Goal: Information Seeking & Learning: Learn about a topic

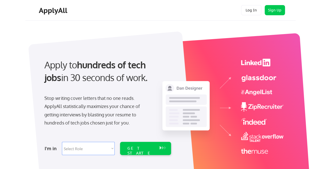
click at [111, 149] on select "Select Role Software Engineering Product Management Customer Success Sales UI/U…" at bounding box center [88, 148] width 53 height 13
select select ""technical_project_program_mgmt""
click at [62, 142] on select "Select Role Software Engineering Product Management Customer Success Sales UI/U…" at bounding box center [88, 148] width 53 height 13
select select ""technical_project_program_mgmt""
click at [140, 147] on div "GET STARTED" at bounding box center [140, 153] width 27 height 15
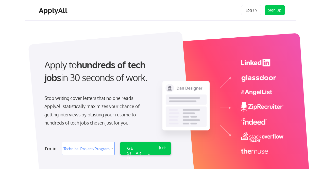
select select ""technical_project_program_mgmt""
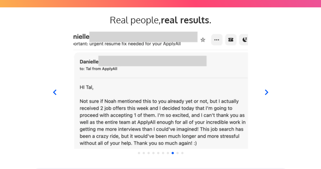
scroll to position [497, 0]
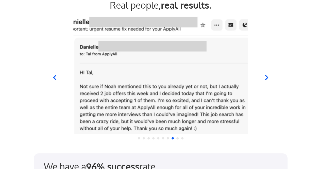
click at [53, 82] on div at bounding box center [161, 74] width 250 height 119
click at [55, 78] on icon at bounding box center [54, 77] width 6 height 6
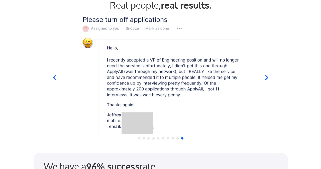
click at [266, 80] on icon at bounding box center [266, 77] width 6 height 6
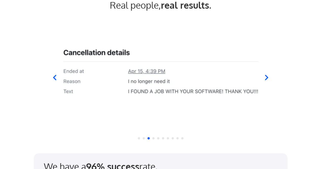
click at [266, 80] on icon at bounding box center [266, 77] width 6 height 6
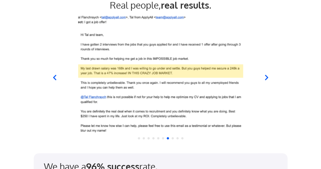
click at [261, 80] on div at bounding box center [160, 74] width 203 height 119
click at [267, 79] on icon at bounding box center [266, 77] width 6 height 6
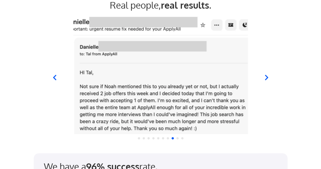
click at [267, 79] on icon at bounding box center [266, 77] width 6 height 6
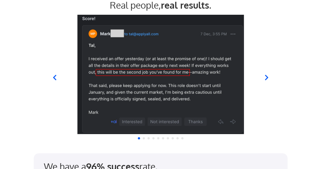
click at [264, 78] on icon at bounding box center [266, 77] width 6 height 6
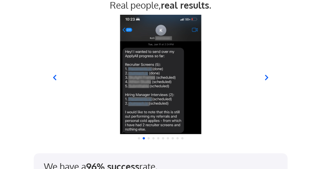
click at [266, 77] on icon at bounding box center [266, 77] width 6 height 6
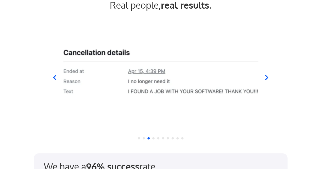
click at [266, 77] on icon at bounding box center [266, 77] width 6 height 6
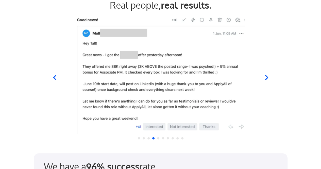
click at [266, 77] on icon at bounding box center [266, 77] width 6 height 6
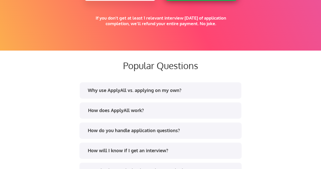
scroll to position [917, 0]
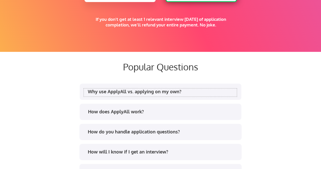
click at [170, 94] on div "Why use ApplyAll vs. applying on my own?" at bounding box center [162, 91] width 149 height 6
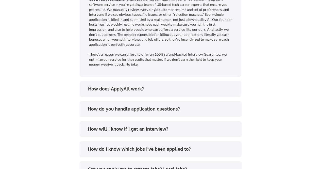
scroll to position [1108, 0]
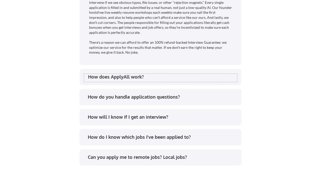
click at [143, 78] on div "How does ApplyAll work?" at bounding box center [162, 77] width 149 height 6
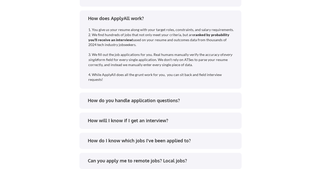
scroll to position [1176, 0]
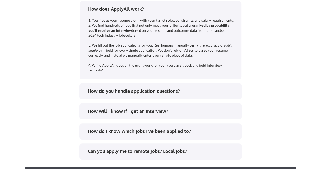
click at [163, 88] on div "How do you handle application questions?" at bounding box center [162, 91] width 149 height 6
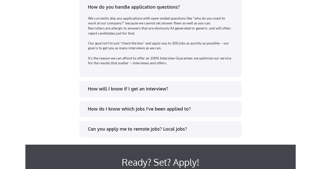
scroll to position [1267, 0]
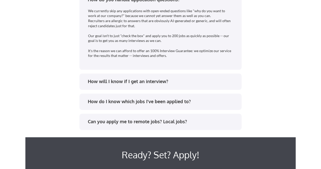
click at [188, 78] on div "How will I know if I get an interview?" at bounding box center [160, 81] width 162 height 16
click at [183, 80] on div "How will I know if I get an interview?" at bounding box center [162, 81] width 149 height 6
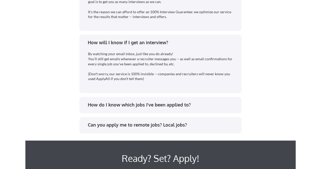
scroll to position [1308, 0]
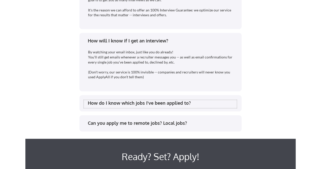
click at [214, 104] on div "How do I know which jobs I've been applied to?" at bounding box center [162, 103] width 149 height 6
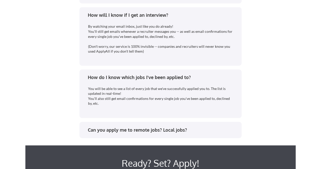
scroll to position [1338, 0]
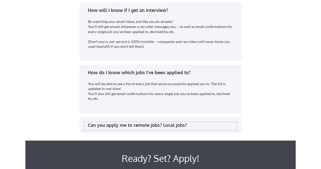
click at [206, 127] on div "Can you apply me to remote jobs? Local jobs?" at bounding box center [162, 125] width 149 height 6
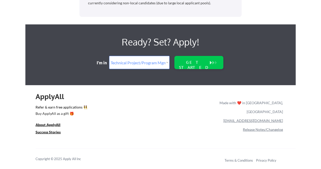
scroll to position [1530, 0]
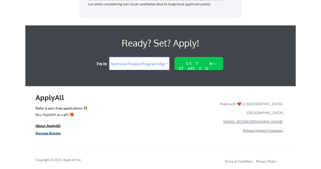
click at [49, 133] on u "Success Stories" at bounding box center [48, 133] width 25 height 4
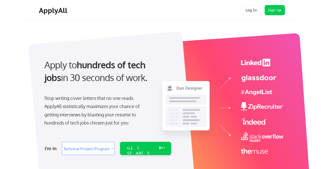
select select ""technical_project_program_mgmt""
select select ""PLACEHOLDER_1427118222253""
